Goal: Find specific page/section: Find specific page/section

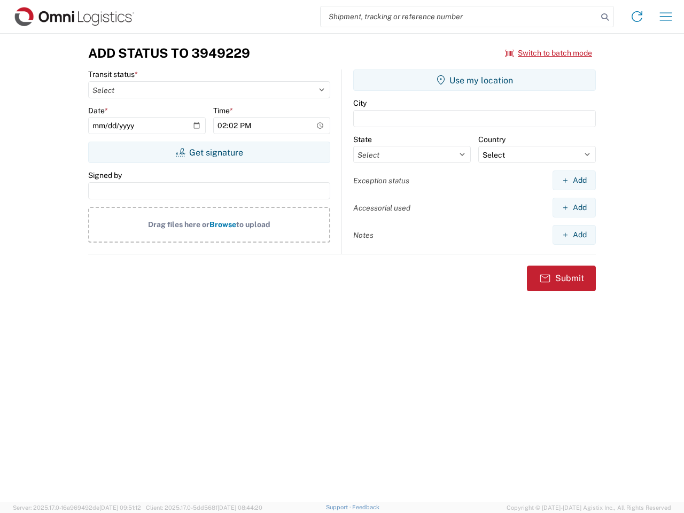
click at [459, 17] on input "search" at bounding box center [459, 16] width 277 height 20
click at [605, 17] on icon at bounding box center [604, 17] width 15 height 15
click at [637, 17] on icon at bounding box center [636, 16] width 17 height 17
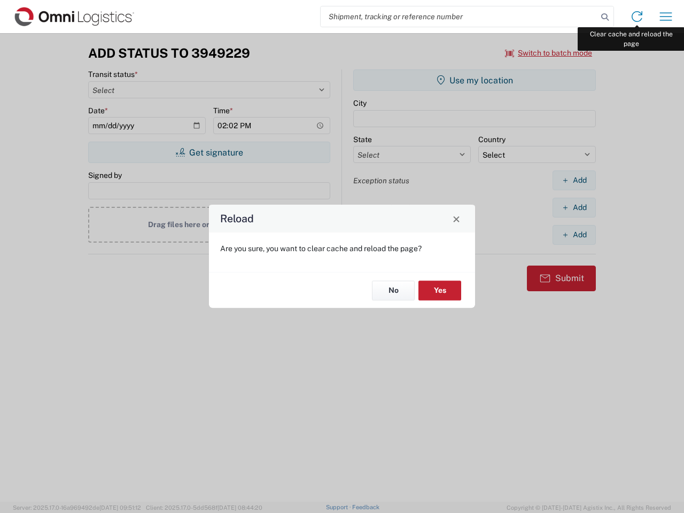
click at [666, 17] on div "Reload Are you sure, you want to clear cache and reload the page? No Yes" at bounding box center [342, 256] width 684 height 513
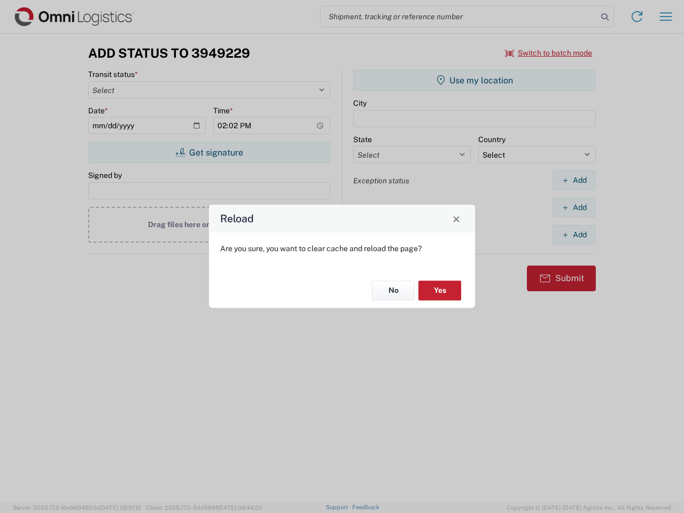
click at [549, 53] on div "Reload Are you sure, you want to clear cache and reload the page? No Yes" at bounding box center [342, 256] width 684 height 513
click at [209, 152] on div "Reload Are you sure, you want to clear cache and reload the page? No Yes" at bounding box center [342, 256] width 684 height 513
click at [475, 80] on div "Reload Are you sure, you want to clear cache and reload the page? No Yes" at bounding box center [342, 256] width 684 height 513
click at [574, 180] on div "Reload Are you sure, you want to clear cache and reload the page? No Yes" at bounding box center [342, 256] width 684 height 513
click at [574, 207] on div "Reload Are you sure, you want to clear cache and reload the page? No Yes" at bounding box center [342, 256] width 684 height 513
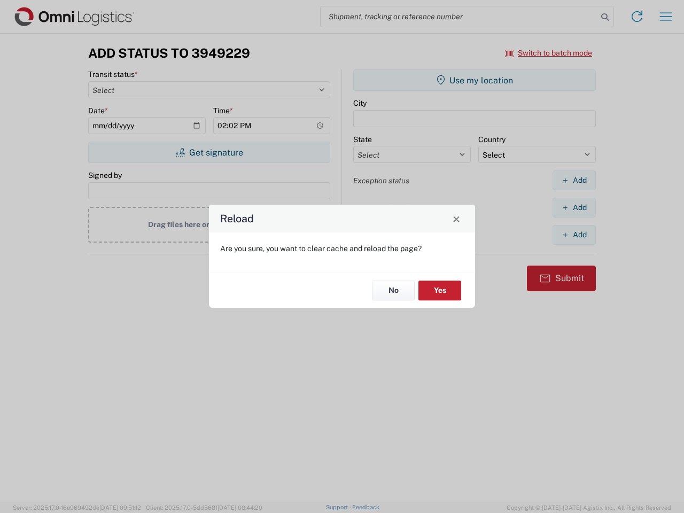
click at [574, 235] on div "Reload Are you sure, you want to clear cache and reload the page? No Yes" at bounding box center [342, 256] width 684 height 513
